Goal: Task Accomplishment & Management: Use online tool/utility

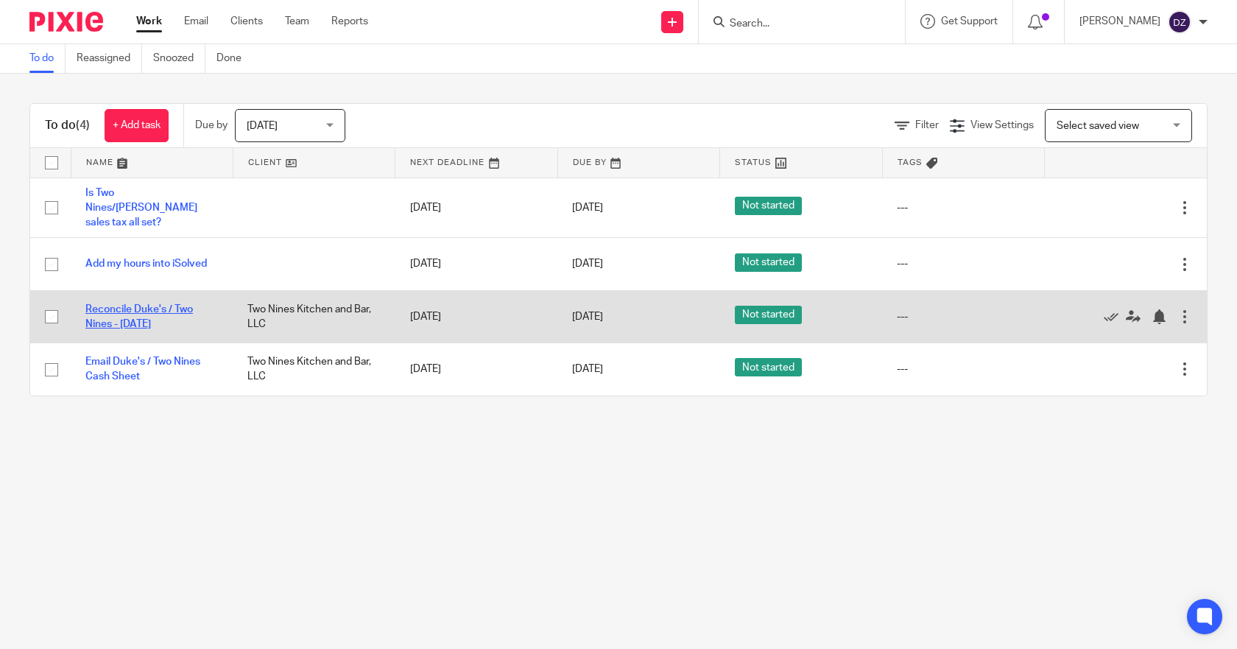
click at [128, 313] on link "Reconcile Duke's / Two Nines - [DATE]" at bounding box center [138, 316] width 107 height 25
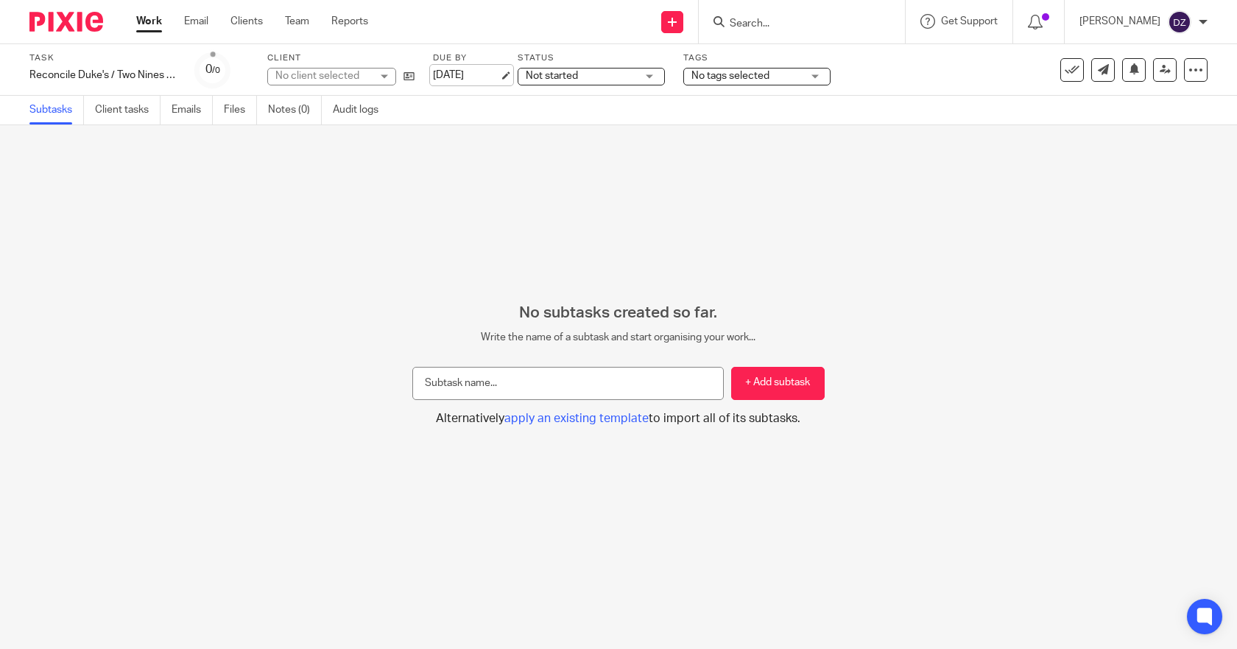
click at [457, 77] on link "Sep 19, 2025" at bounding box center [466, 75] width 66 height 15
click at [146, 20] on link "Work" at bounding box center [149, 21] width 26 height 15
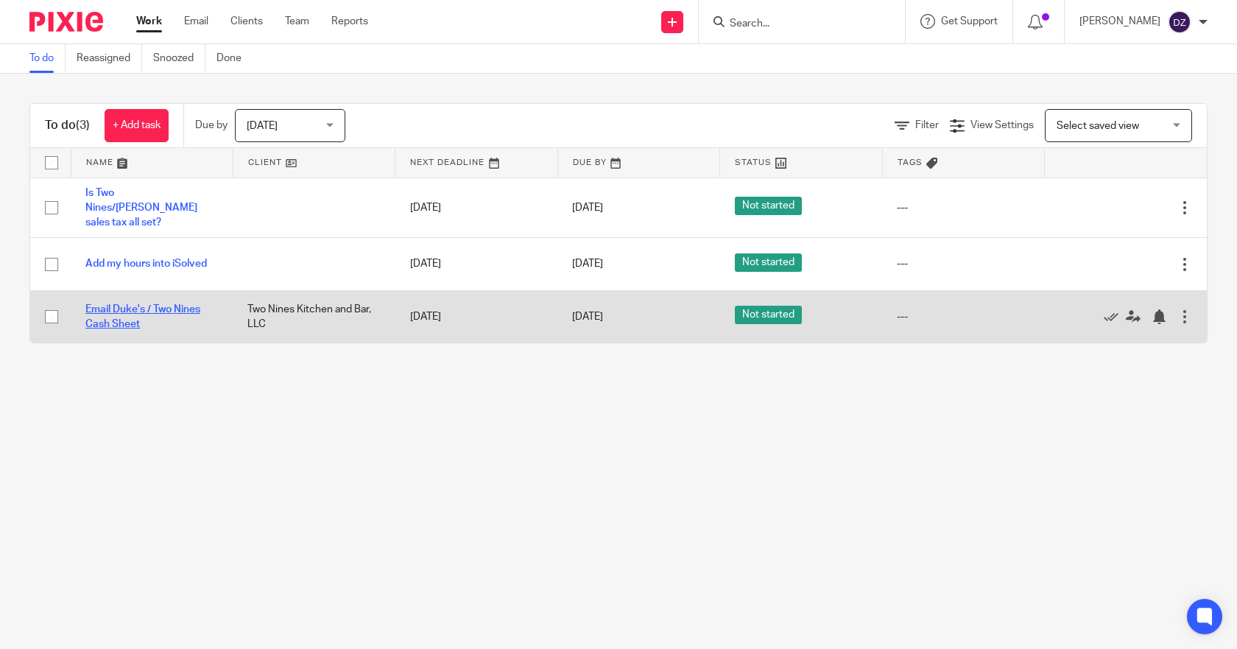
click at [149, 304] on link "Email Duke's / Two Nines Cash Sheet" at bounding box center [142, 316] width 115 height 25
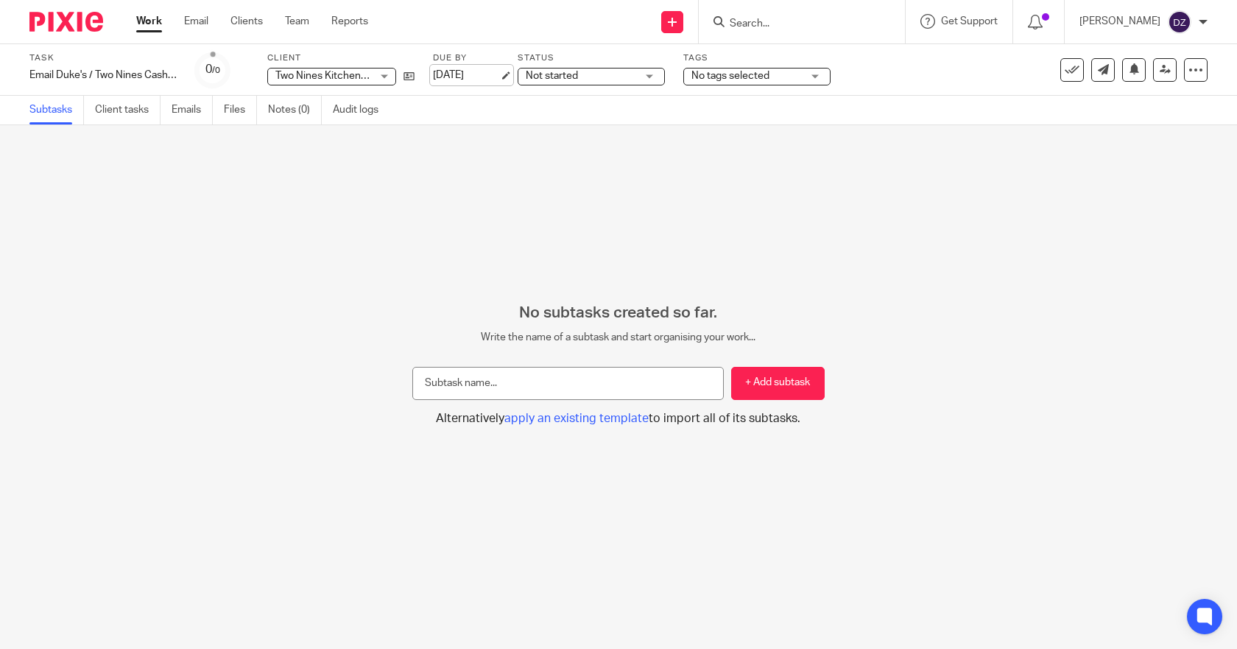
click at [470, 72] on link "[DATE]" at bounding box center [466, 75] width 66 height 15
click at [146, 23] on link "Work" at bounding box center [149, 21] width 26 height 15
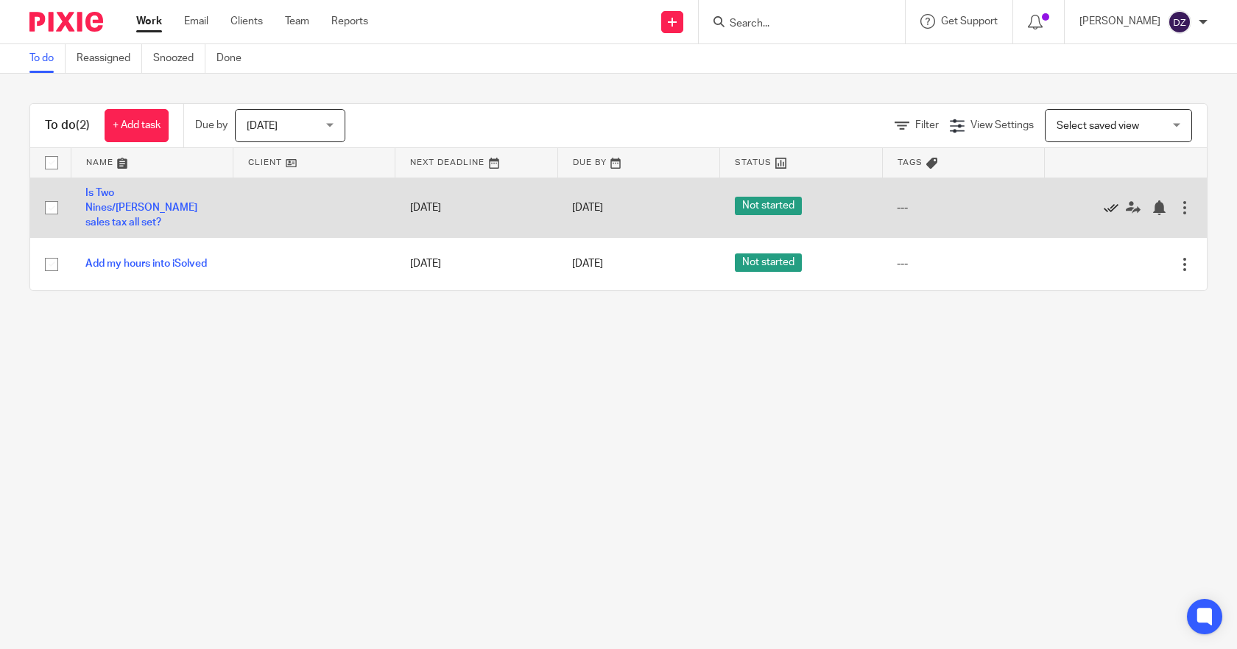
click at [1104, 205] on icon at bounding box center [1111, 207] width 15 height 15
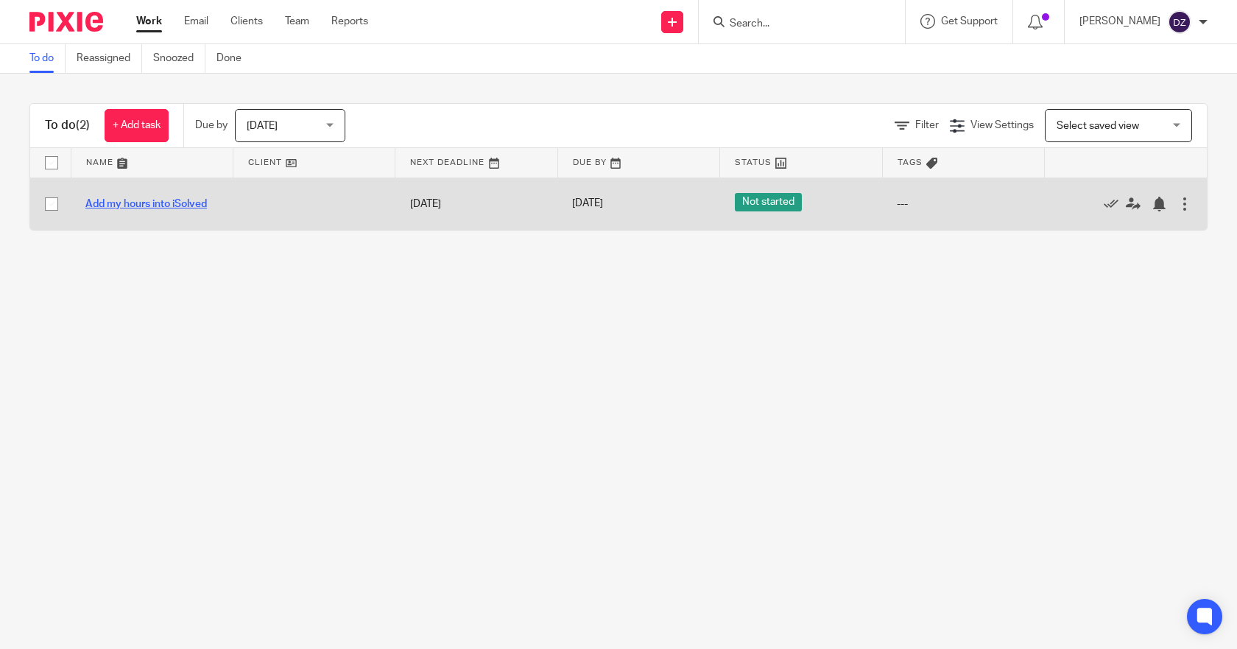
click at [174, 202] on link "Add my hours into iSolved" at bounding box center [145, 204] width 121 height 10
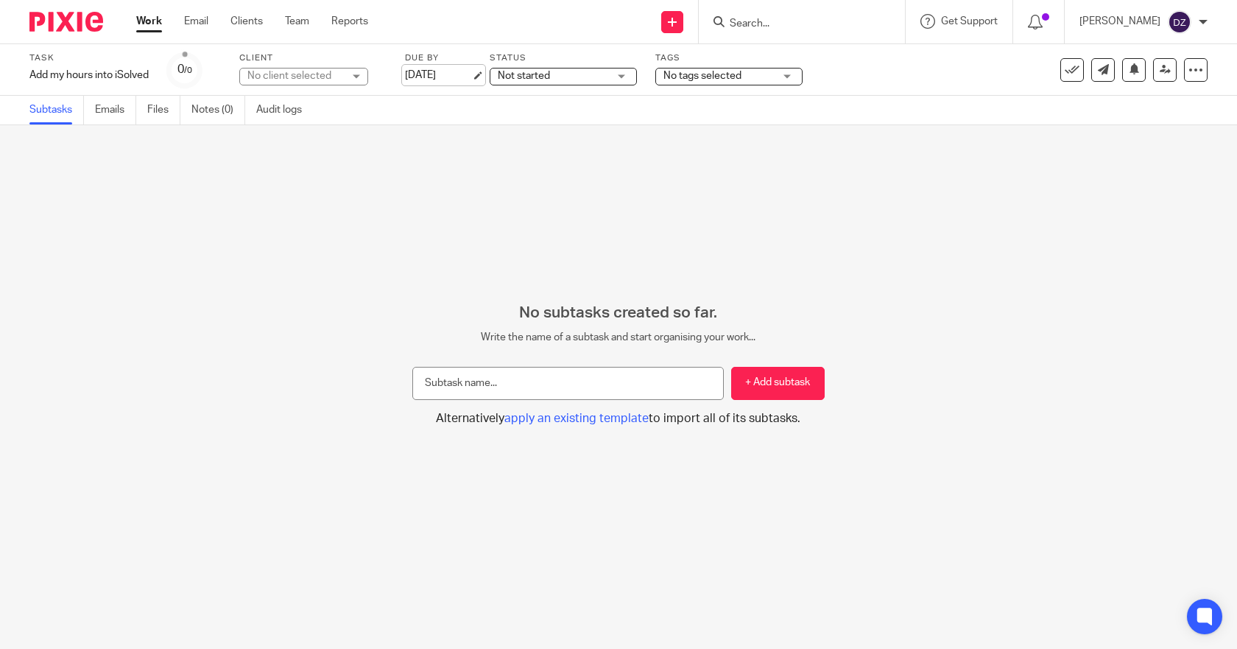
click at [445, 74] on link "[DATE]" at bounding box center [438, 75] width 66 height 15
click at [142, 21] on link "Work" at bounding box center [149, 21] width 26 height 15
